Goal: Use online tool/utility: Utilize a website feature to perform a specific function

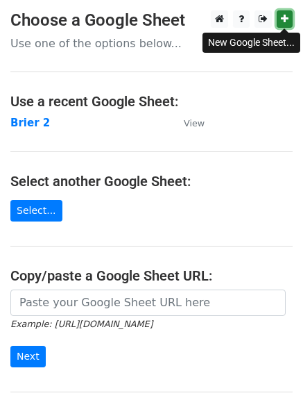
click at [287, 14] on link at bounding box center [285, 18] width 16 height 17
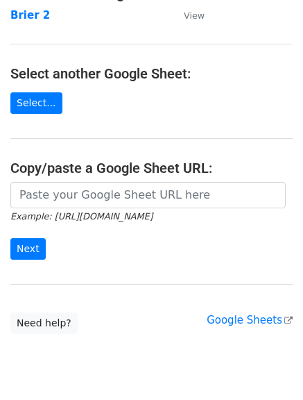
scroll to position [110, 0]
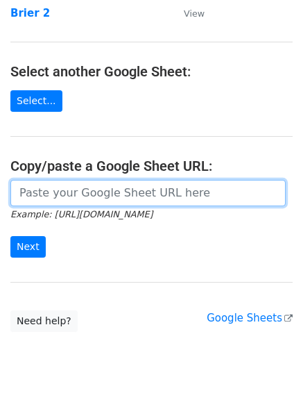
click at [162, 201] on input "url" at bounding box center [148, 193] width 276 height 26
paste input "https://docs.google.com/spreadsheets/d/1mm5m9OuUqUvra9iJYgLz7_u9Iek0kUvqymgllNk…"
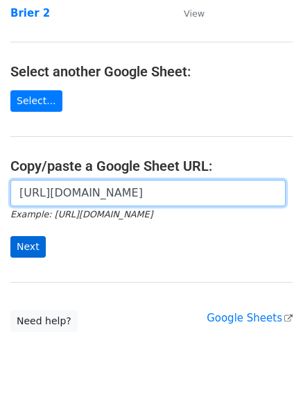
type input "https://docs.google.com/spreadsheets/d/1mm5m9OuUqUvra9iJYgLz7_u9Iek0kUvqymgllNk…"
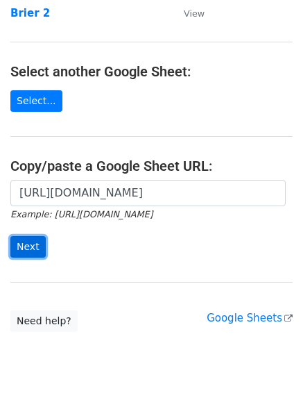
click at [31, 244] on input "Next" at bounding box center [27, 247] width 35 height 22
